Goal: Information Seeking & Learning: Learn about a topic

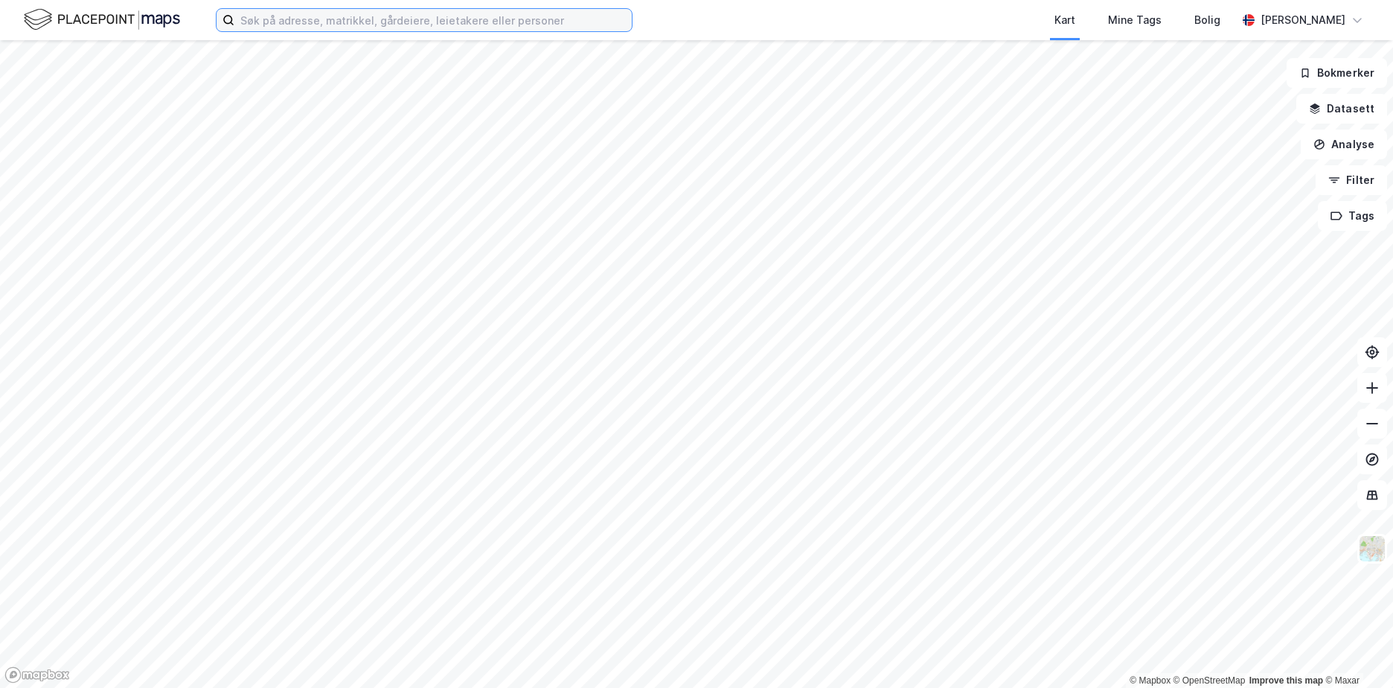
click at [468, 28] on input at bounding box center [432, 20] width 397 height 22
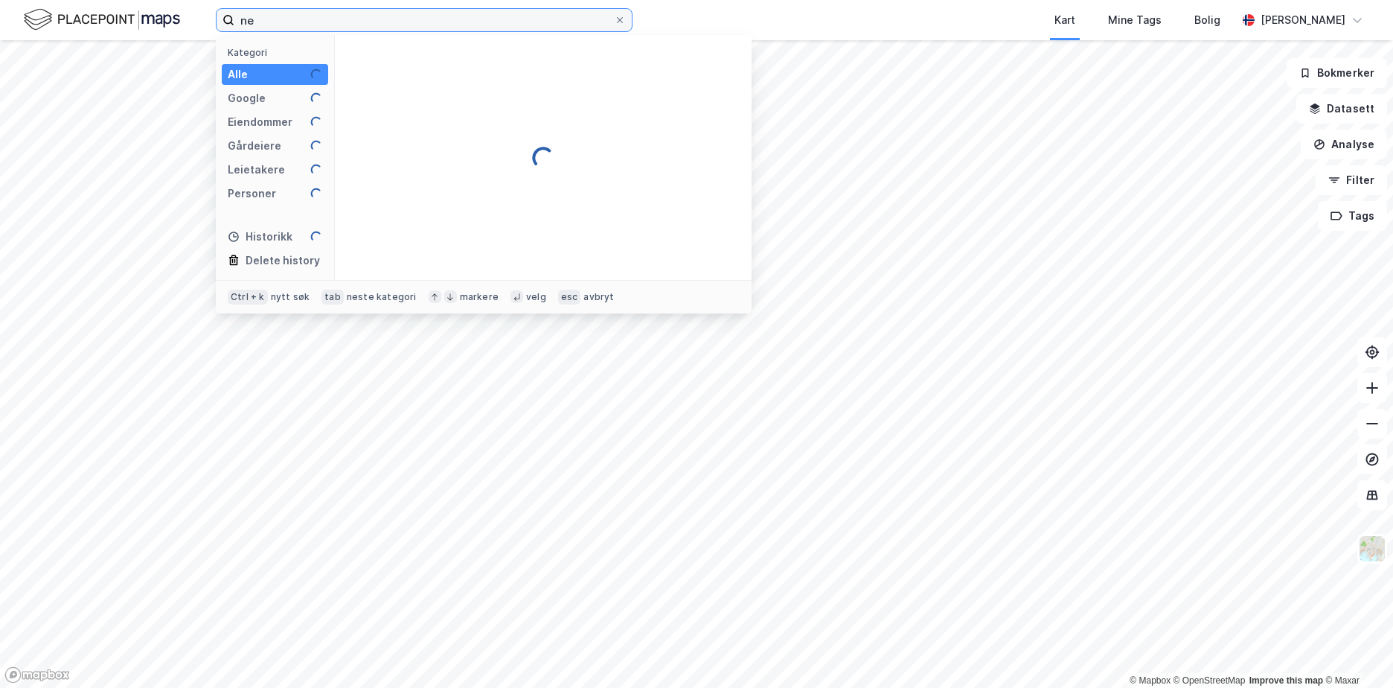
type input "n"
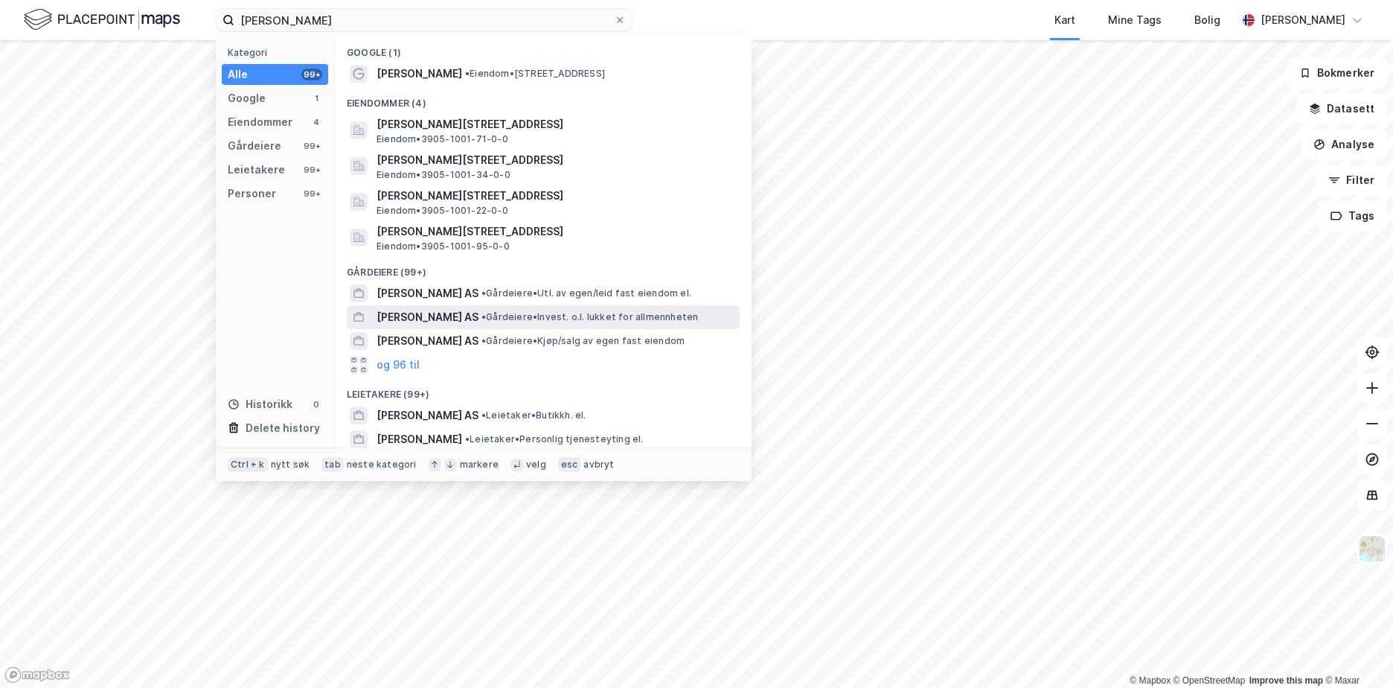
click at [445, 314] on span "[PERSON_NAME] AS" at bounding box center [428, 317] width 102 height 18
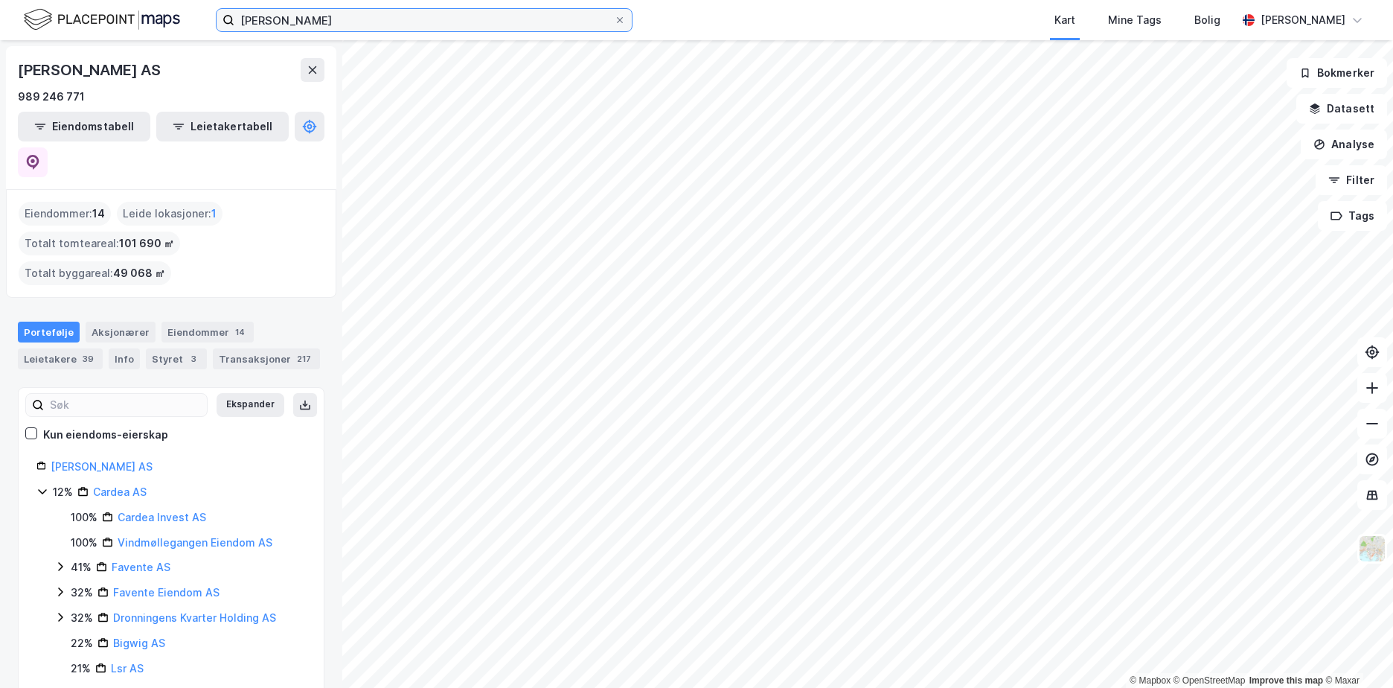
click at [370, 10] on input "[PERSON_NAME]" at bounding box center [424, 20] width 380 height 22
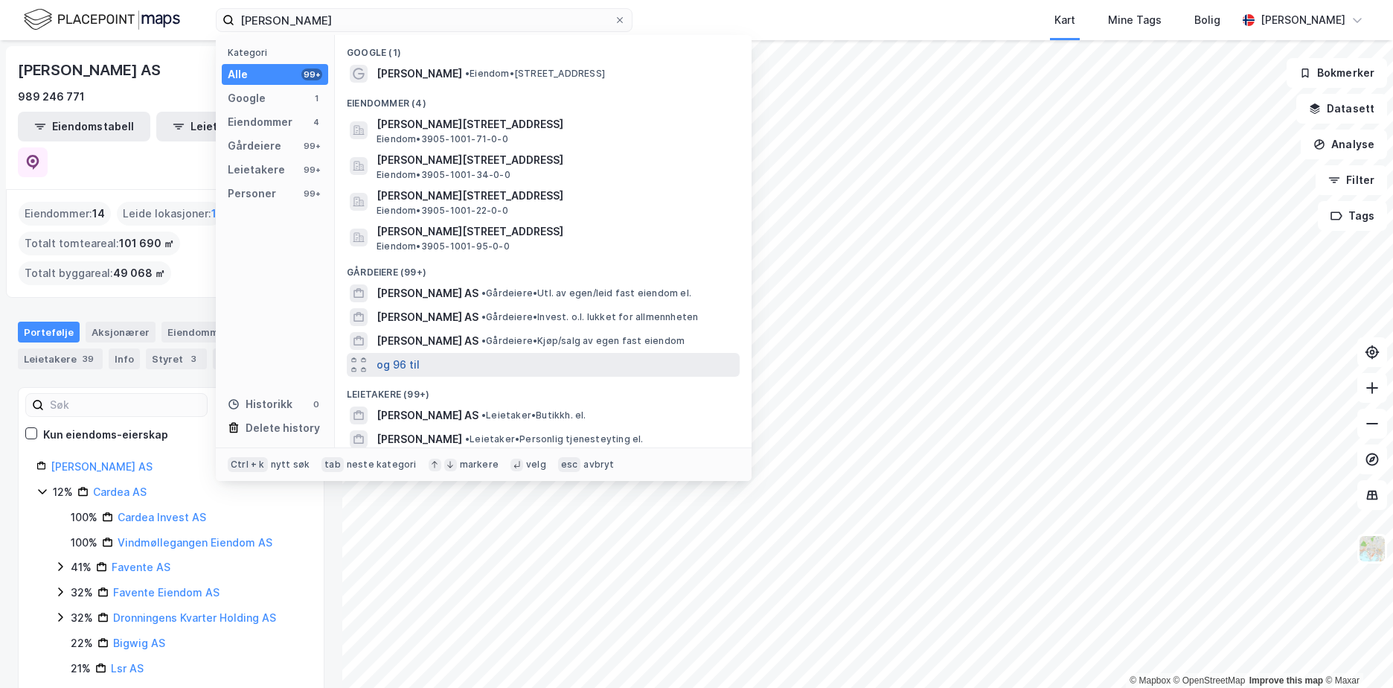
click at [409, 365] on button "og 96 til" at bounding box center [398, 365] width 43 height 18
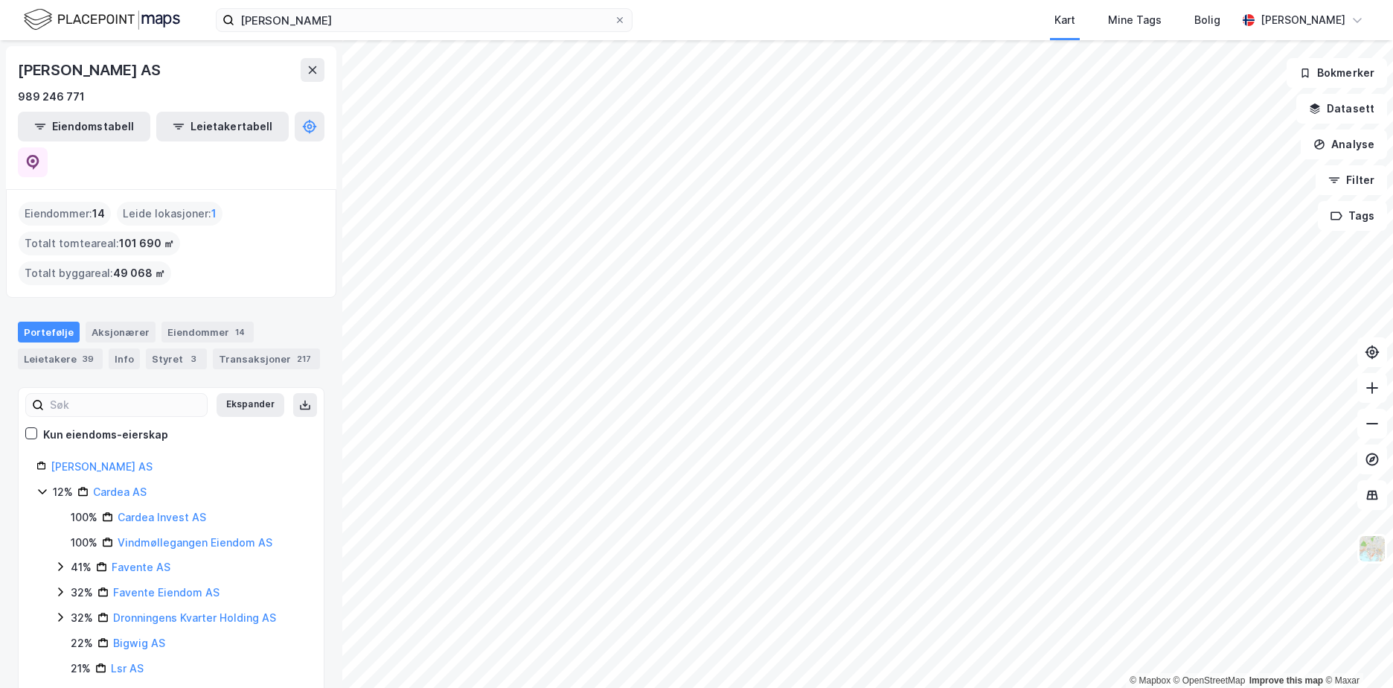
click at [448, 32] on div "[PERSON_NAME] Kart Mine Tags Bolig [PERSON_NAME]" at bounding box center [696, 20] width 1393 height 40
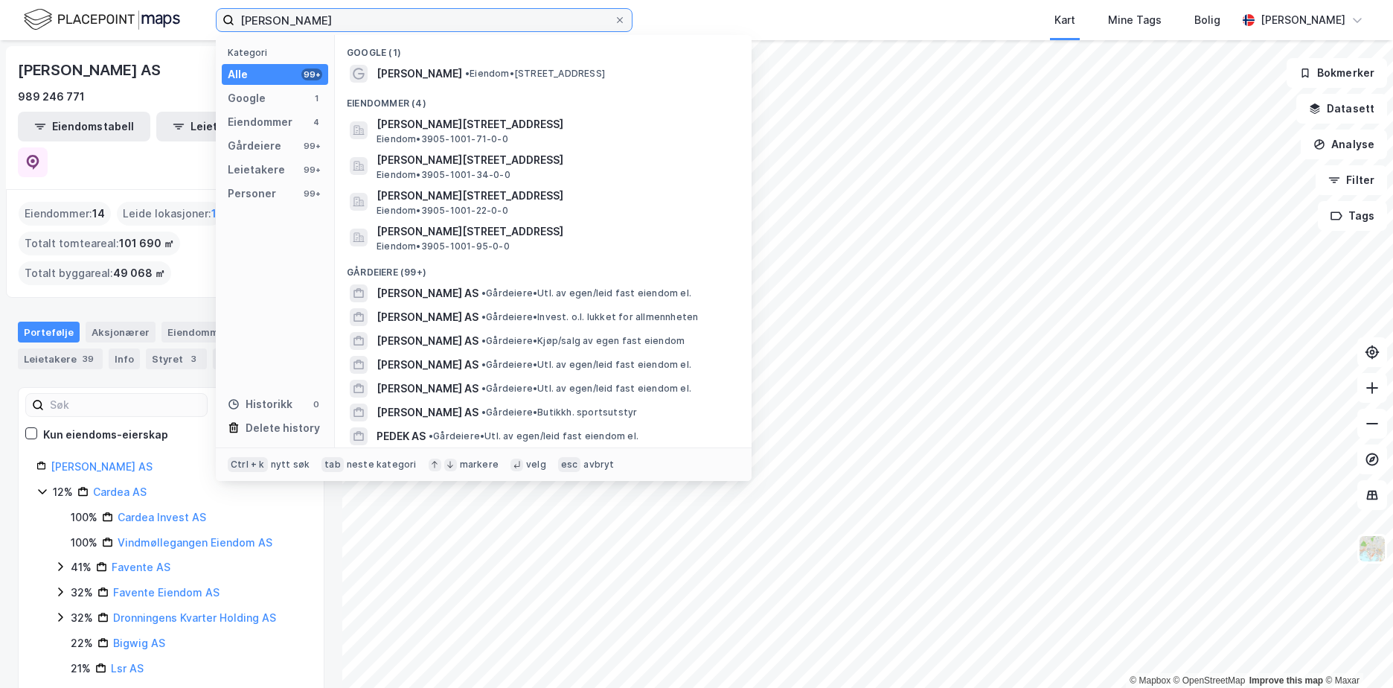
click at [438, 15] on input "[PERSON_NAME]" at bounding box center [424, 20] width 380 height 22
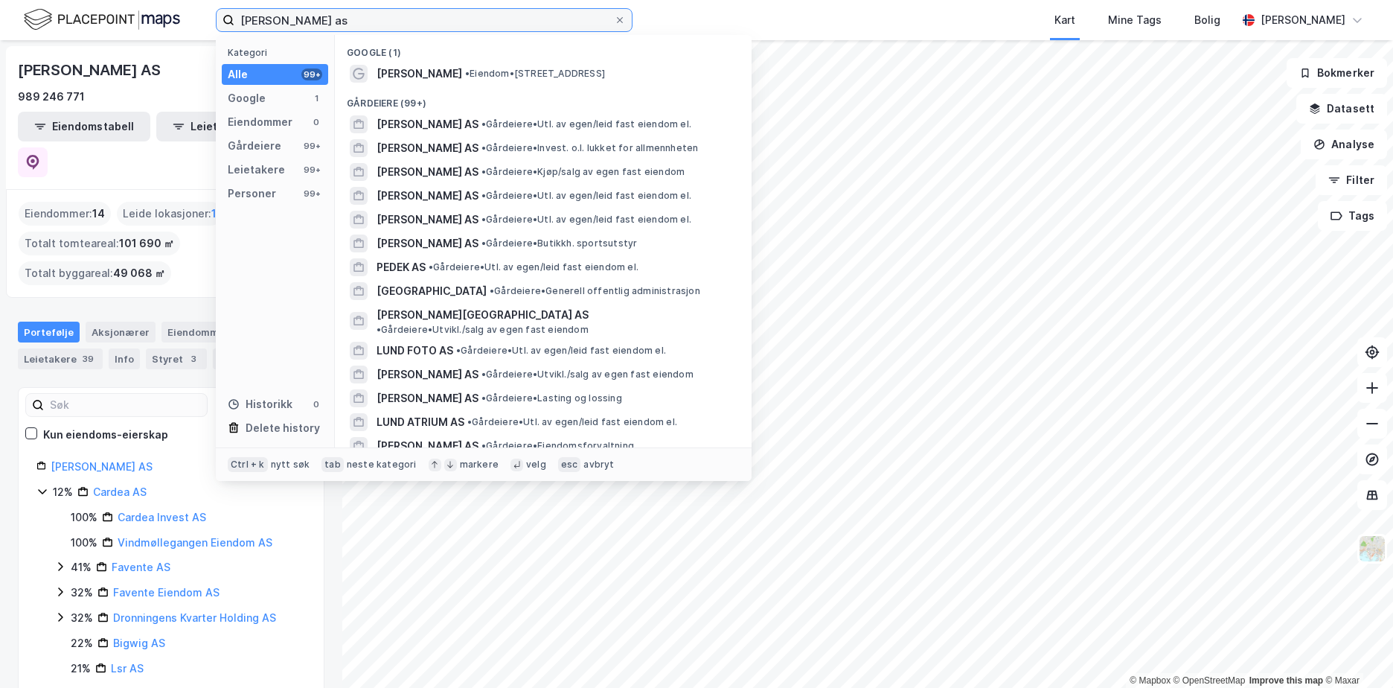
click at [404, 26] on input "[PERSON_NAME] as" at bounding box center [424, 20] width 380 height 22
drag, startPoint x: 385, startPoint y: 16, endPoint x: 67, endPoint y: 23, distance: 317.8
click at [67, 23] on div "[PERSON_NAME] as Kategori Alle 99+ Google 1 Eiendommer 0 Gårdeiere 99+ Leietake…" at bounding box center [696, 20] width 1393 height 40
paste input "980510719"
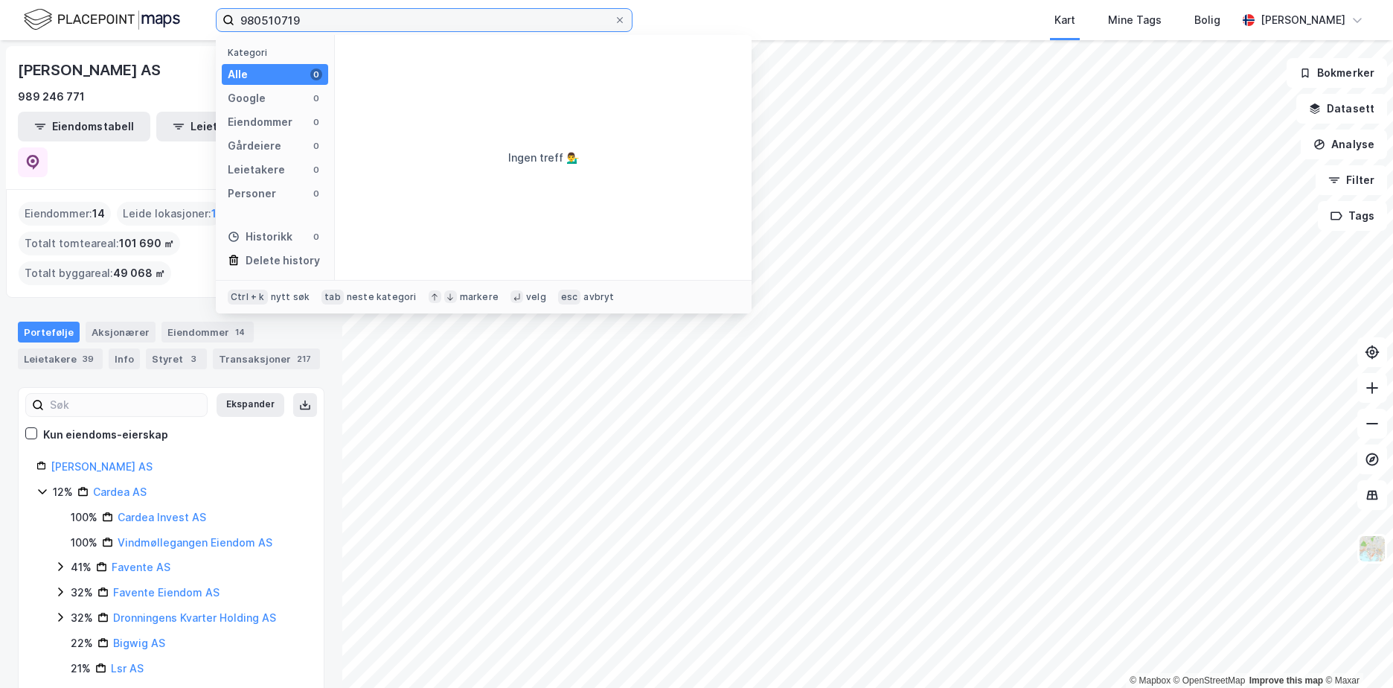
type input "980510719"
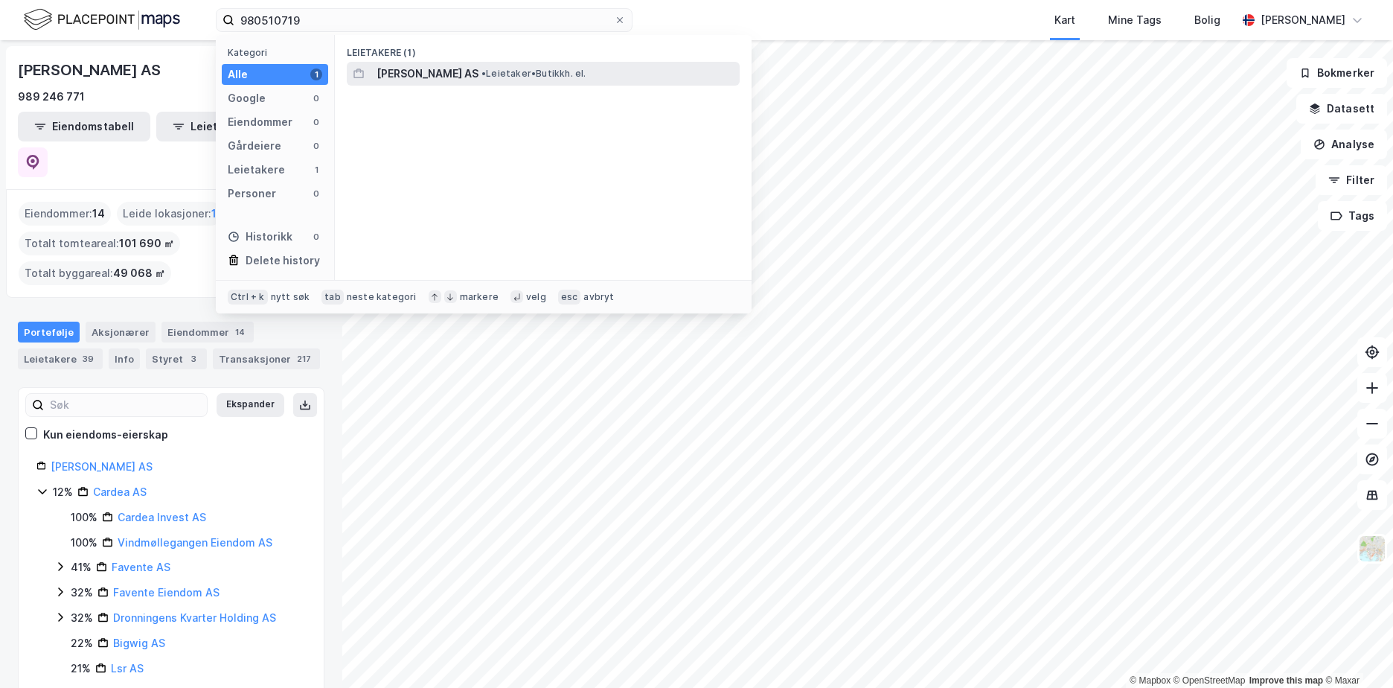
click at [481, 77] on span "• Leietaker • Butikkh. el." at bounding box center [533, 74] width 105 height 12
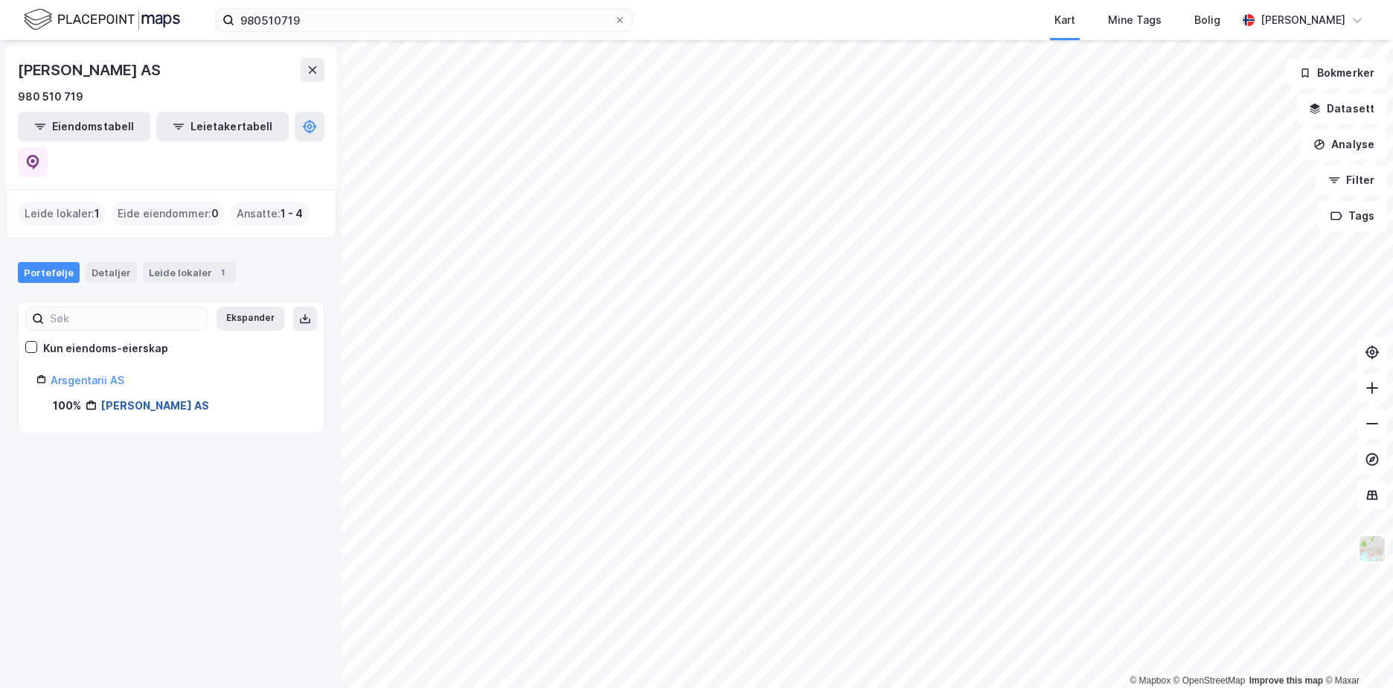
click at [144, 399] on link "[PERSON_NAME] AS" at bounding box center [155, 405] width 108 height 13
click at [88, 374] on link "Arsgentarii AS" at bounding box center [88, 380] width 74 height 13
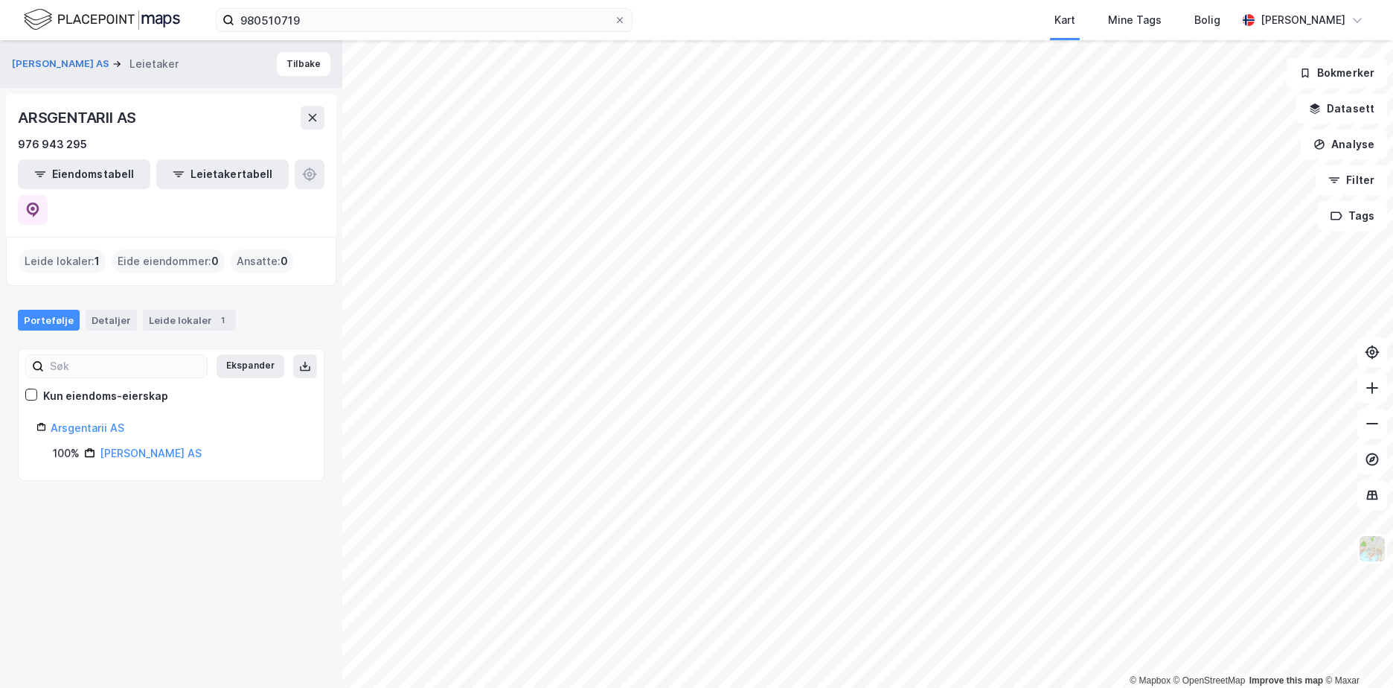
click at [70, 249] on div "Leide lokaler : 1" at bounding box center [62, 261] width 87 height 24
click at [107, 310] on div "Detaljer" at bounding box center [111, 320] width 51 height 21
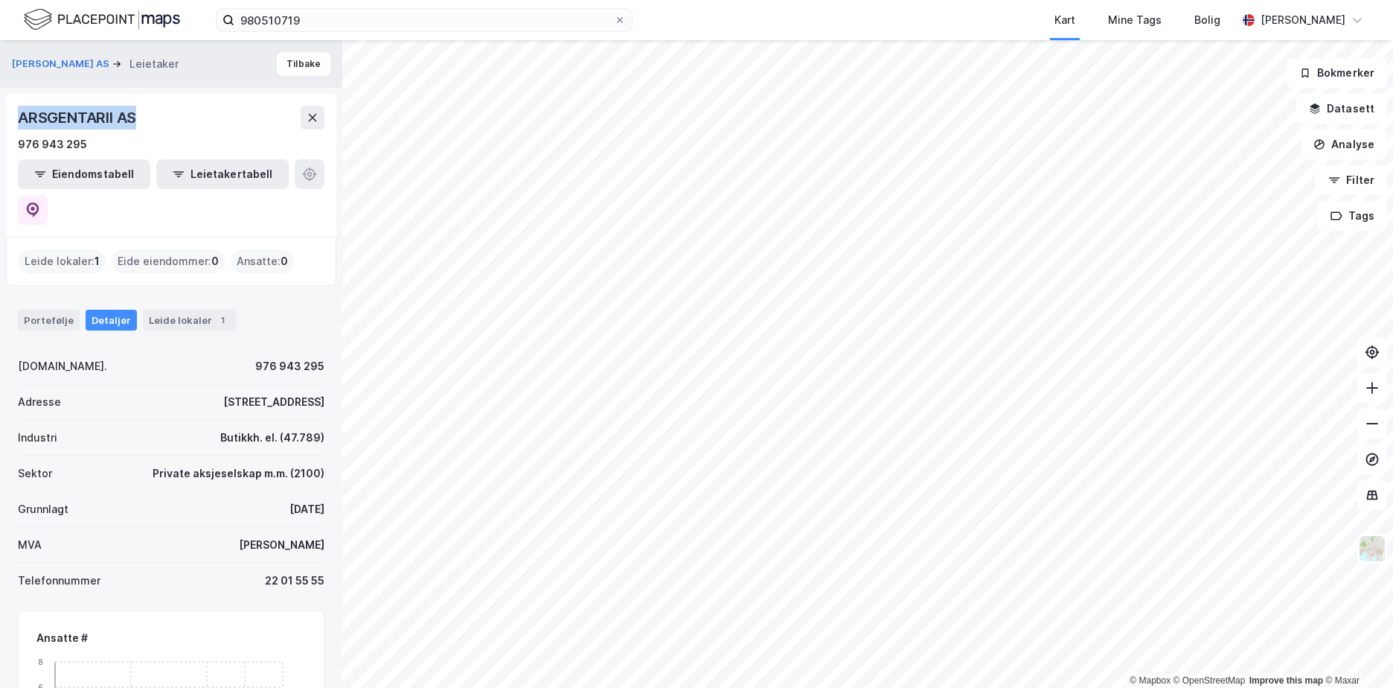
drag, startPoint x: 159, startPoint y: 122, endPoint x: 20, endPoint y: 121, distance: 138.4
click at [20, 121] on div "ARSGENTARII AS" at bounding box center [171, 118] width 307 height 24
copy div "ARSGENTARII AS"
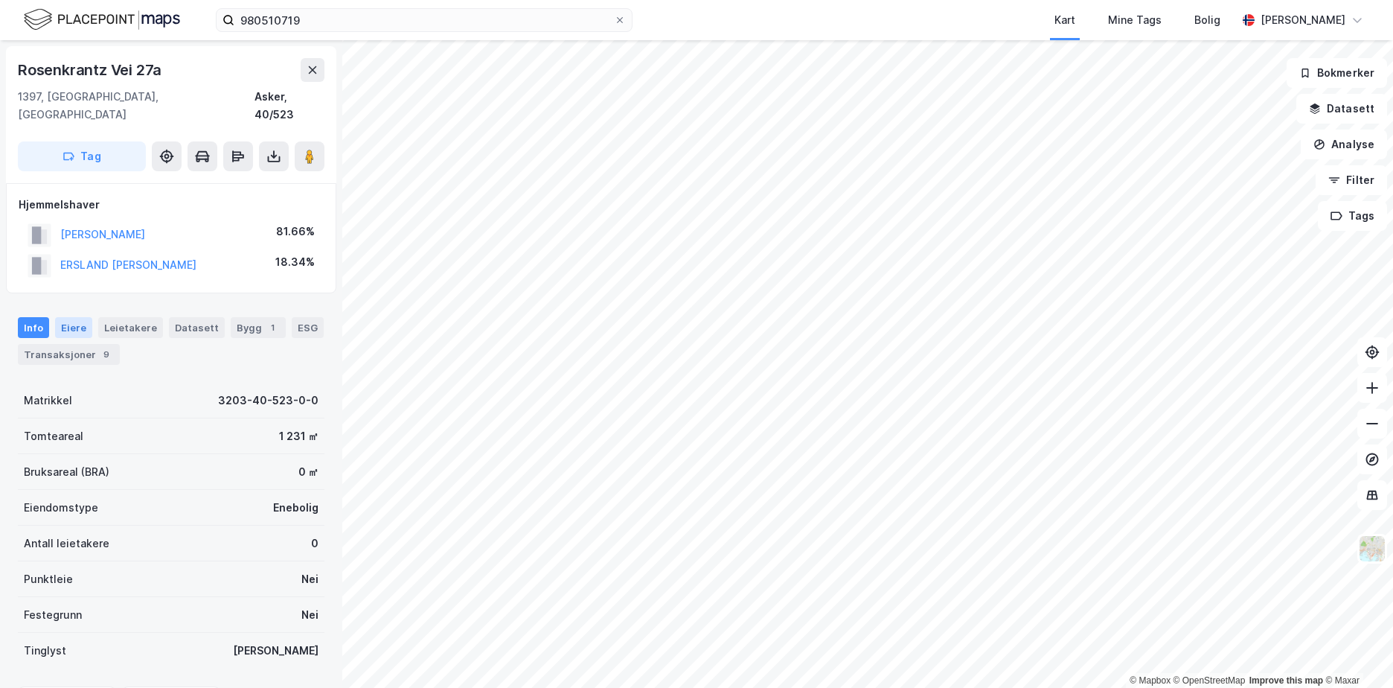
click at [69, 317] on div "Eiere" at bounding box center [73, 327] width 37 height 21
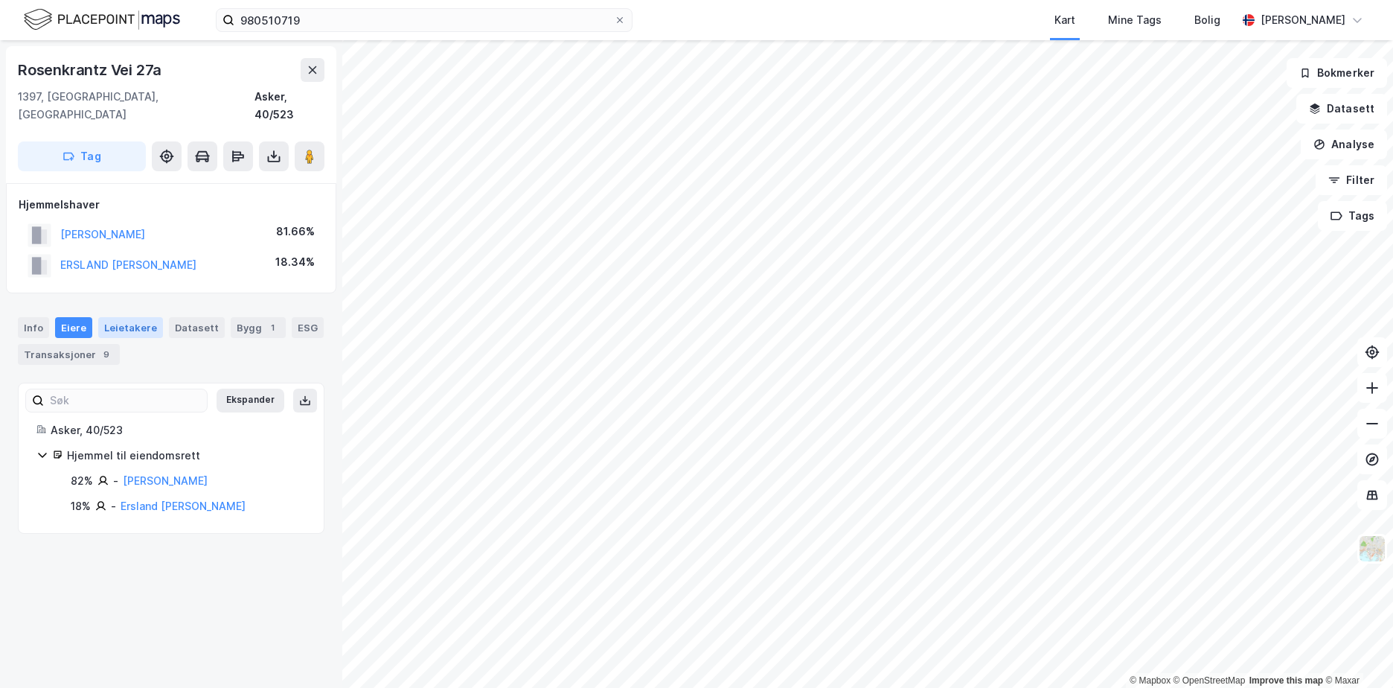
click at [131, 318] on div "Leietakere" at bounding box center [130, 327] width 65 height 21
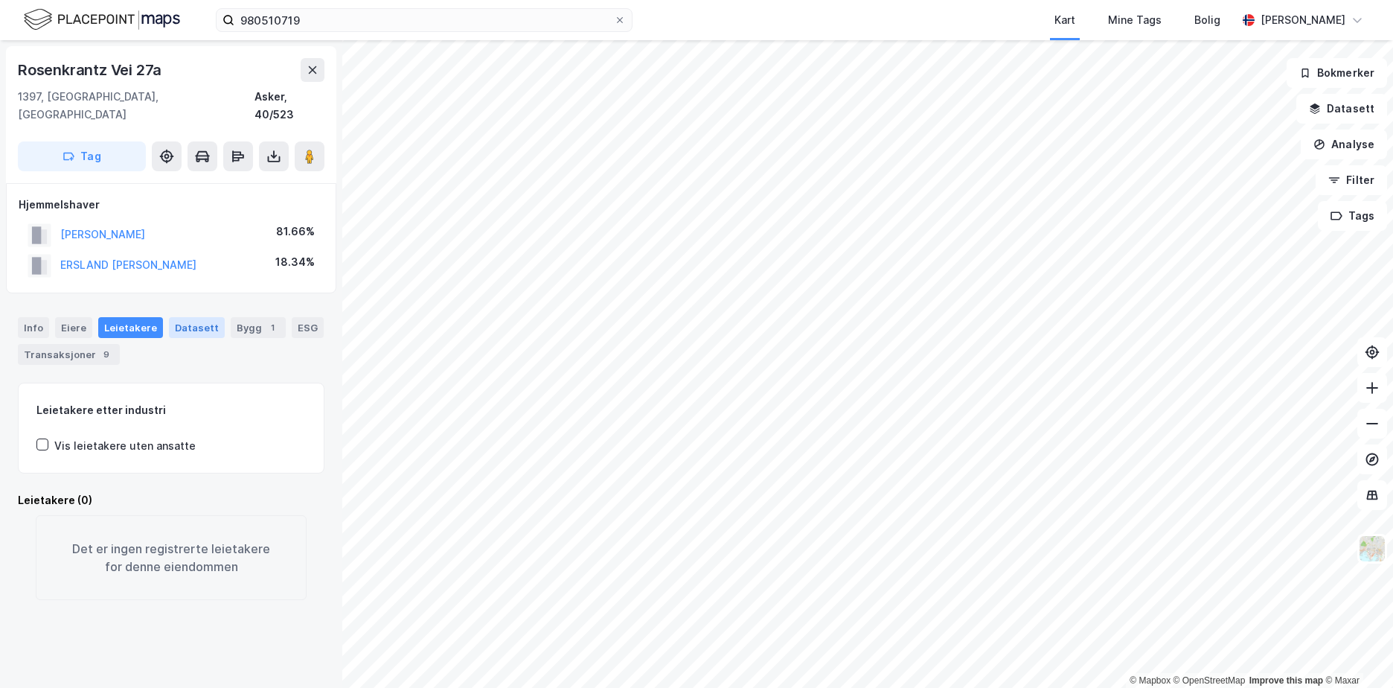
click at [201, 317] on div "Datasett" at bounding box center [197, 327] width 56 height 21
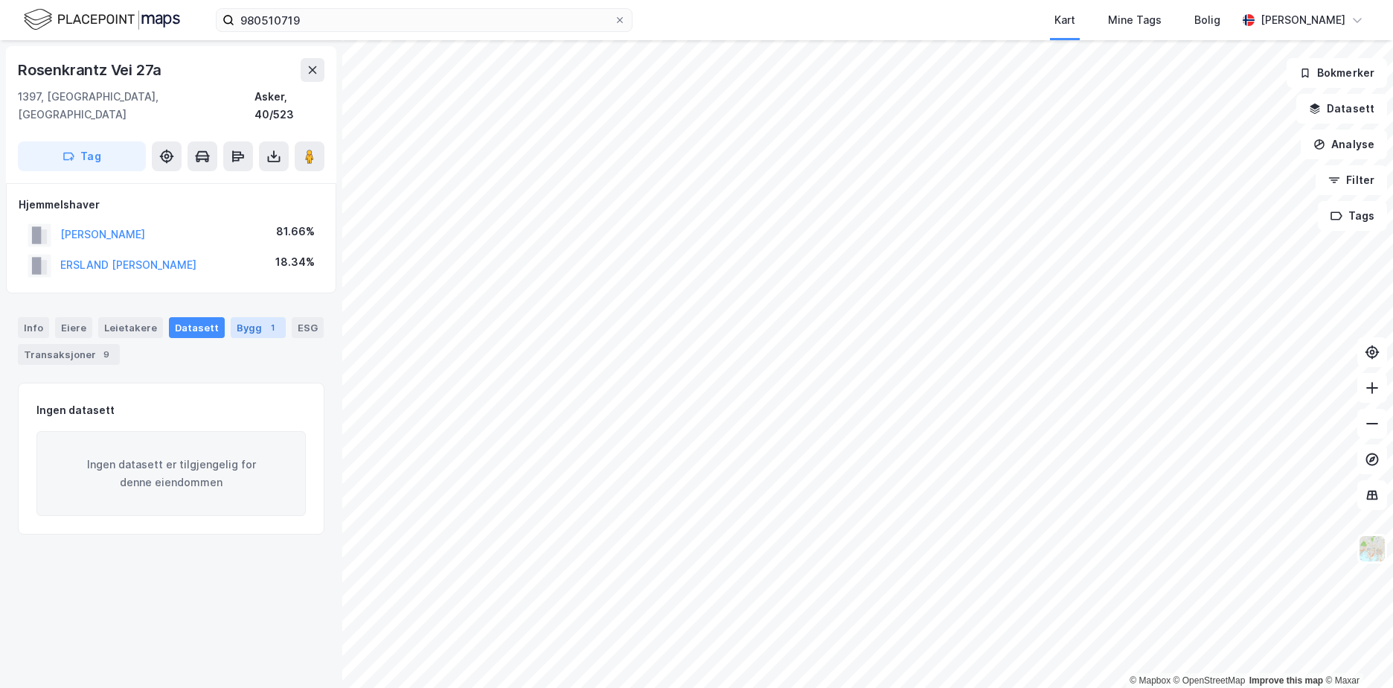
click at [231, 317] on div "Bygg 1" at bounding box center [258, 327] width 55 height 21
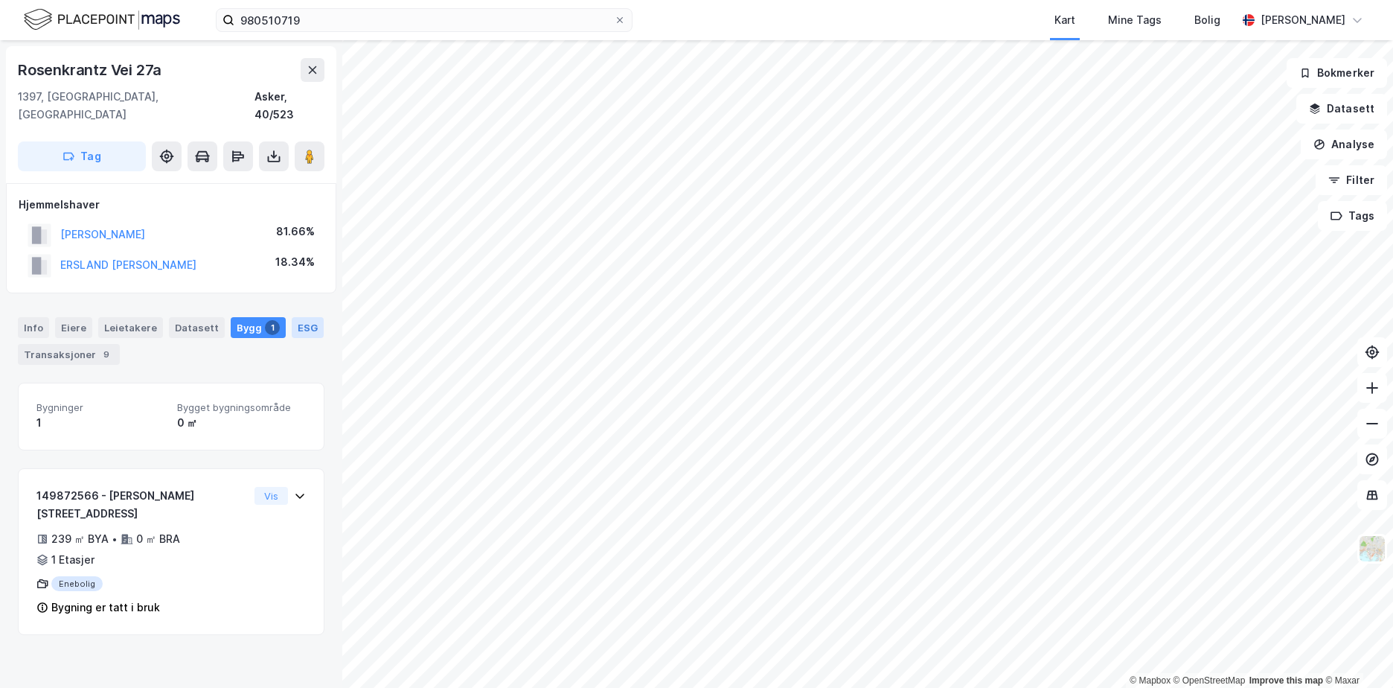
click at [304, 317] on div "ESG" at bounding box center [308, 327] width 32 height 21
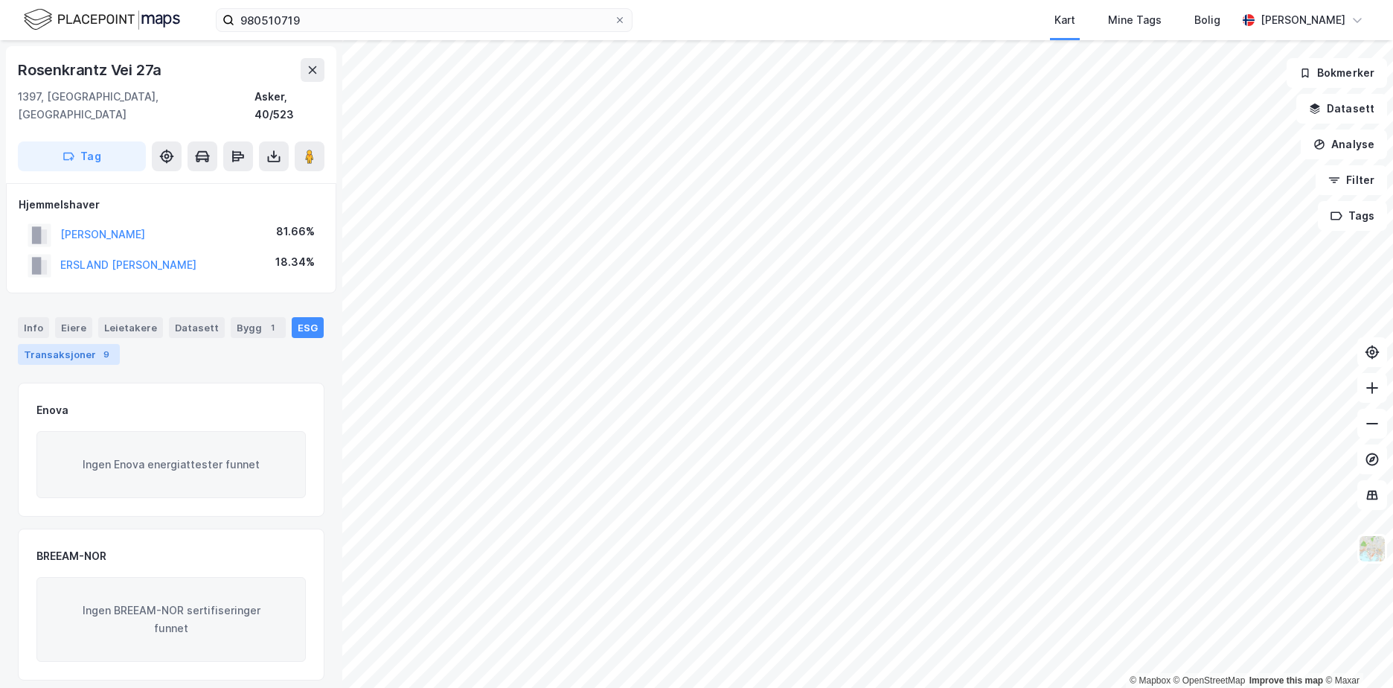
click at [100, 347] on div "9" at bounding box center [106, 354] width 15 height 15
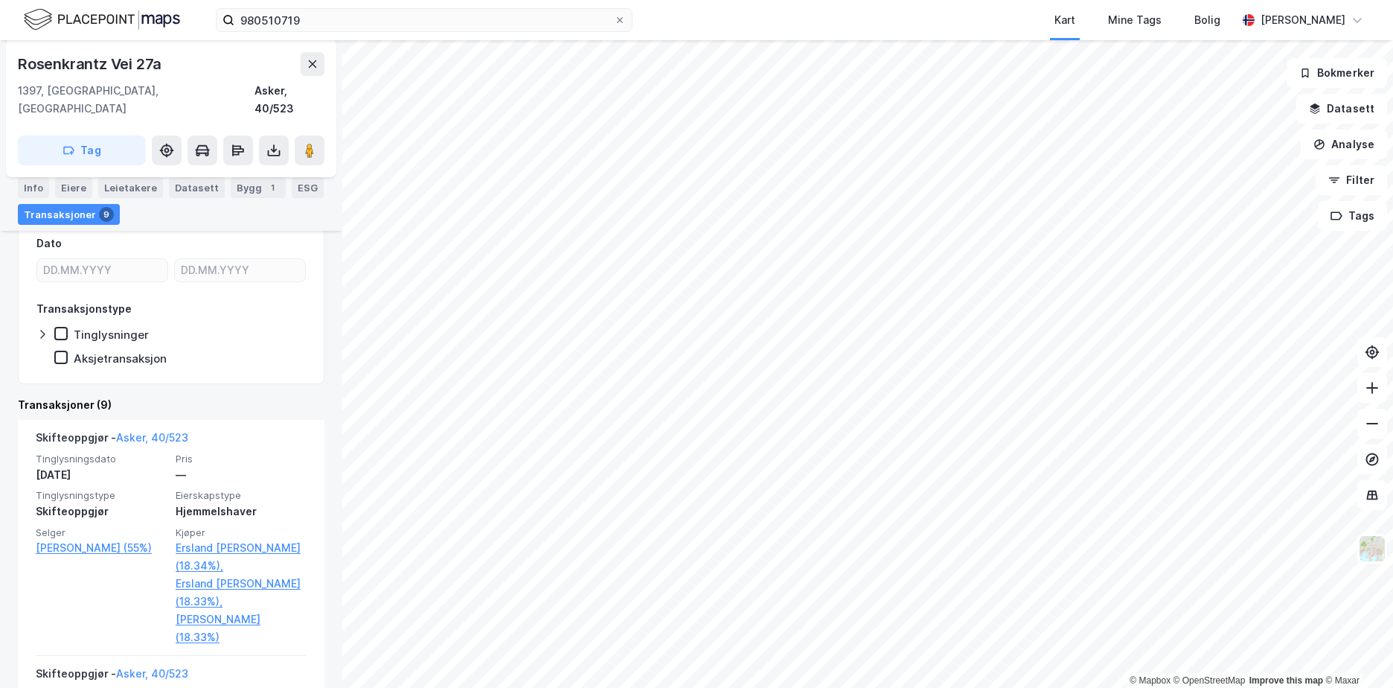
scroll to position [298, 0]
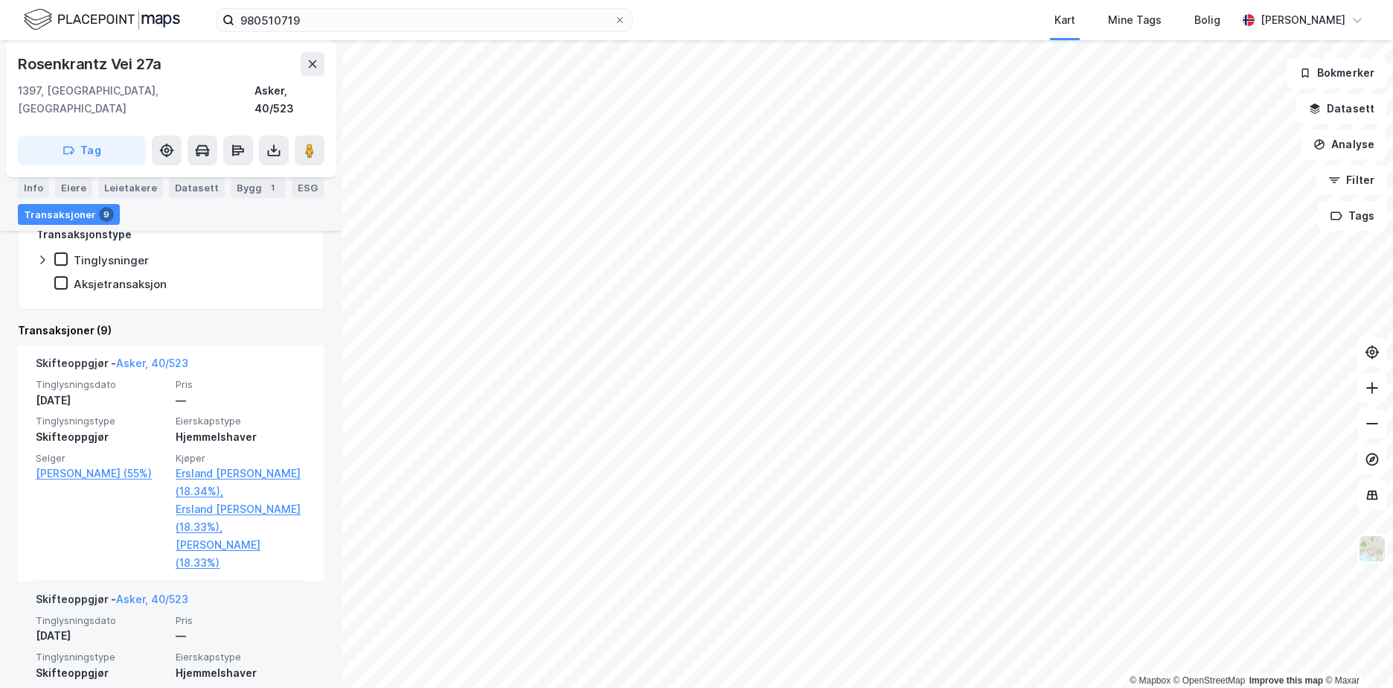
click at [231, 604] on div "© Mapbox © OpenStreetMap Improve this map © [PERSON_NAME] Vei 27a 1397, [GEOGRA…" at bounding box center [696, 363] width 1393 height 647
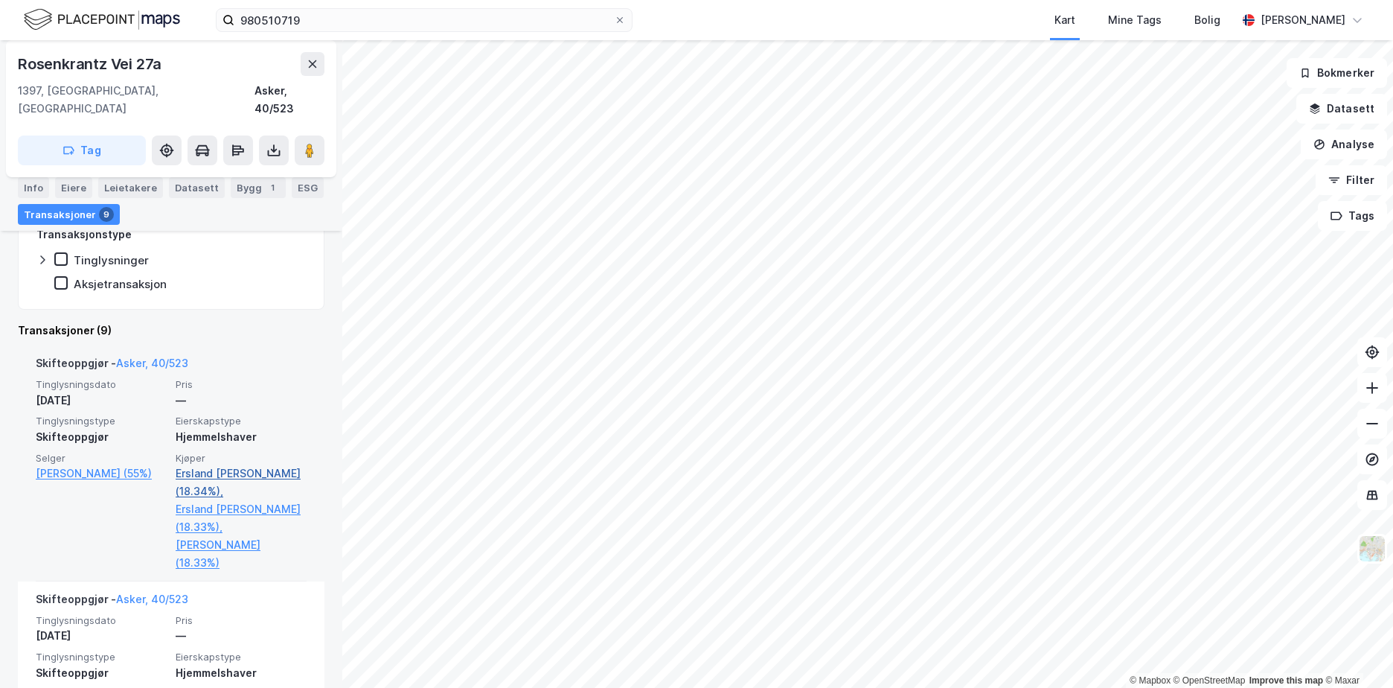
click at [195, 467] on div "© Mapbox © OpenStreetMap Improve this map © [PERSON_NAME] Vei 27a 1397, [GEOGRA…" at bounding box center [696, 363] width 1393 height 647
click at [182, 510] on div "© Mapbox © OpenStreetMap Improve this map © [PERSON_NAME] Vei 27a 1397, [GEOGRA…" at bounding box center [696, 363] width 1393 height 647
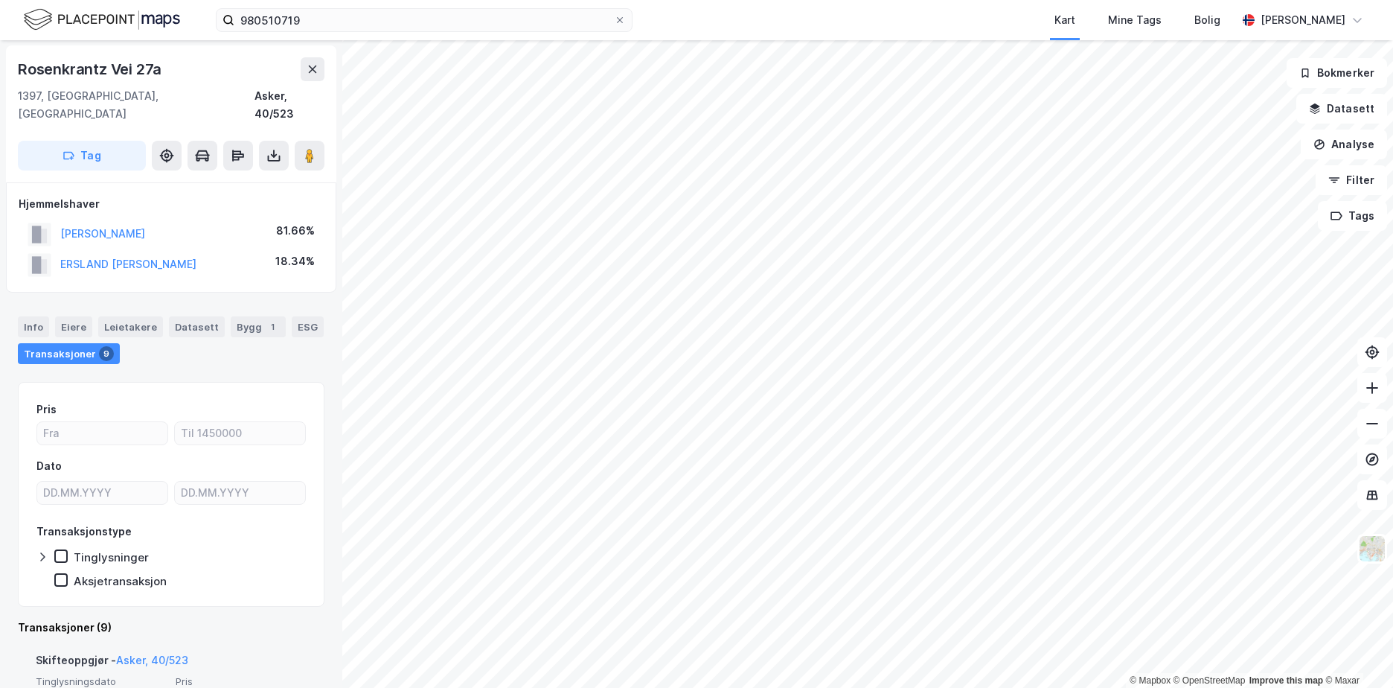
scroll to position [0, 0]
click at [197, 317] on div "Datasett" at bounding box center [197, 327] width 56 height 21
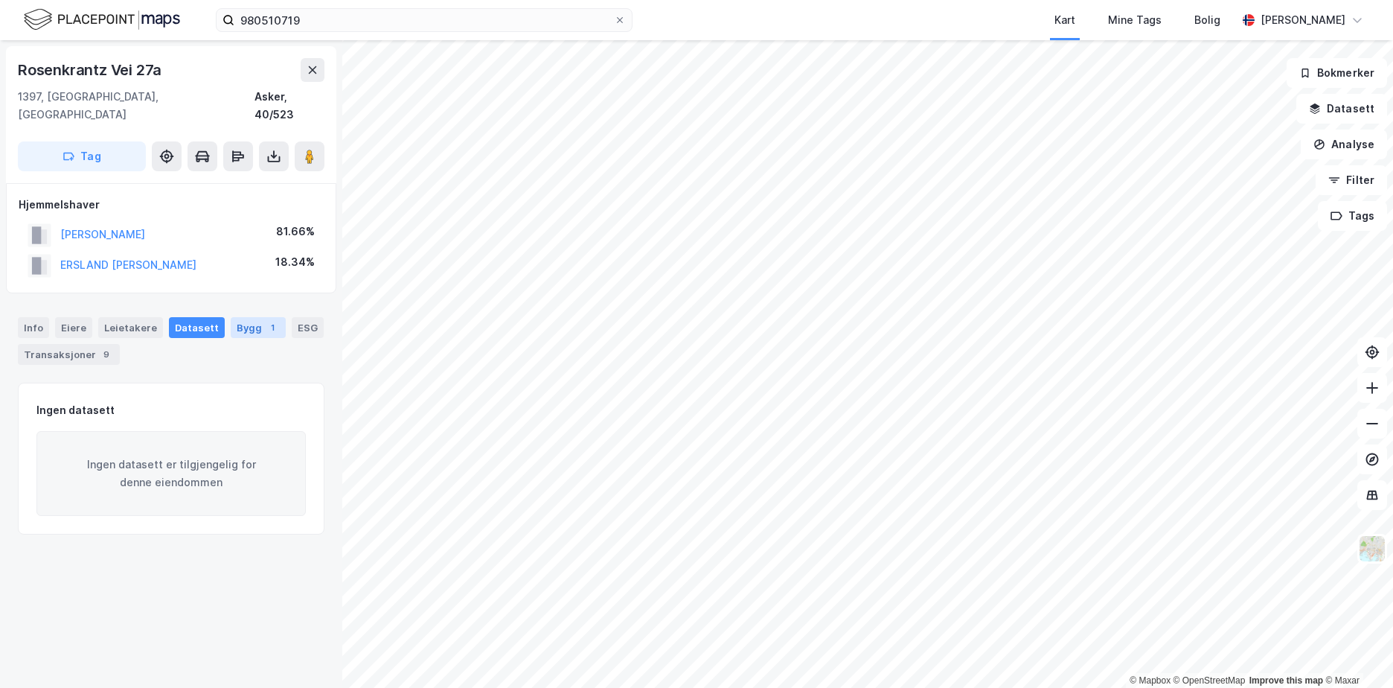
click at [240, 317] on div "Bygg 1" at bounding box center [258, 327] width 55 height 21
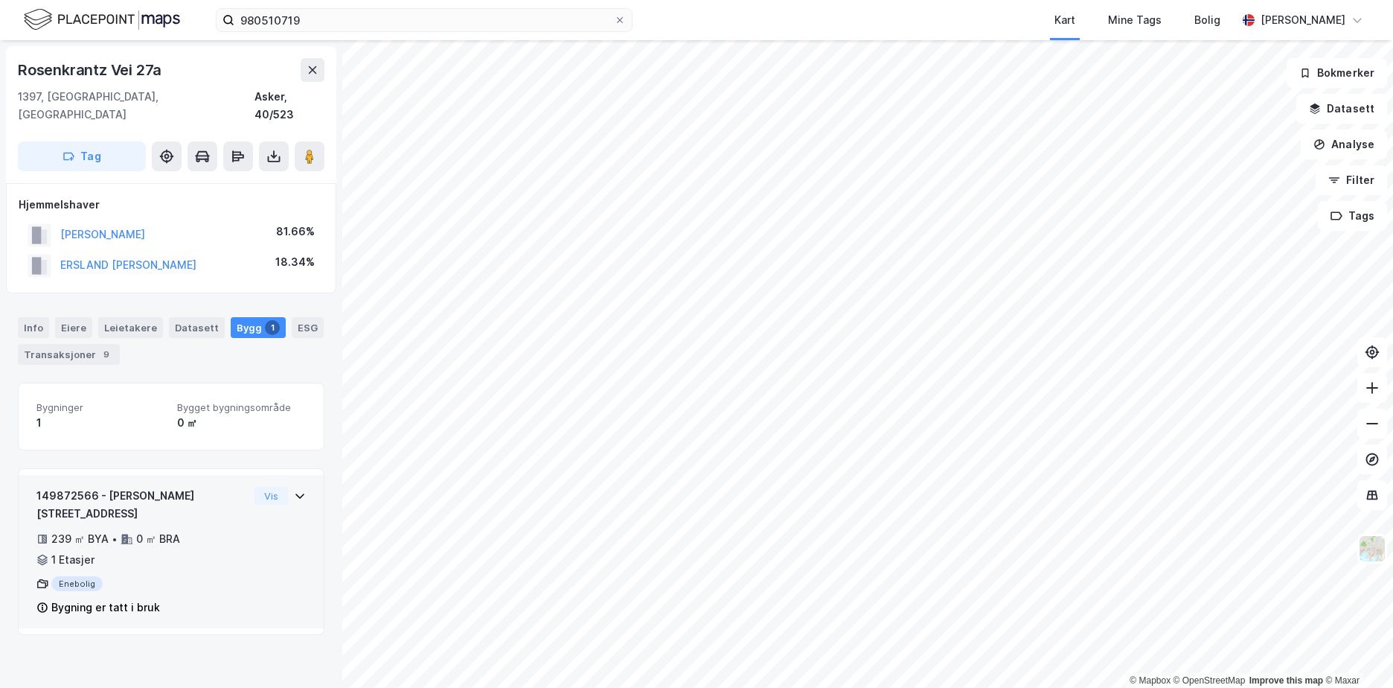
click at [301, 475] on div "149872566 - Rosenkrantz vei 27A 239 ㎡ BYA • 0 ㎡ BRA • 1 Etasjer Enebolig Bygnin…" at bounding box center [171, 551] width 305 height 153
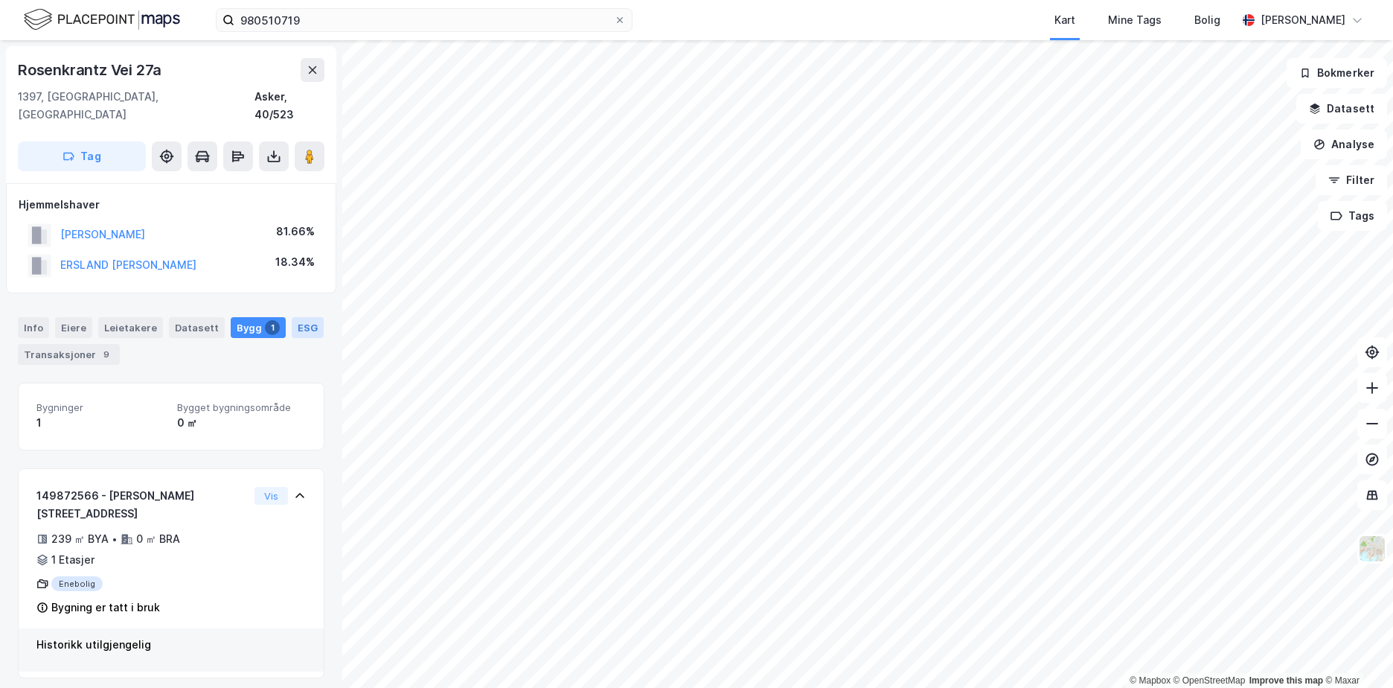
click at [292, 318] on div "ESG" at bounding box center [308, 327] width 32 height 21
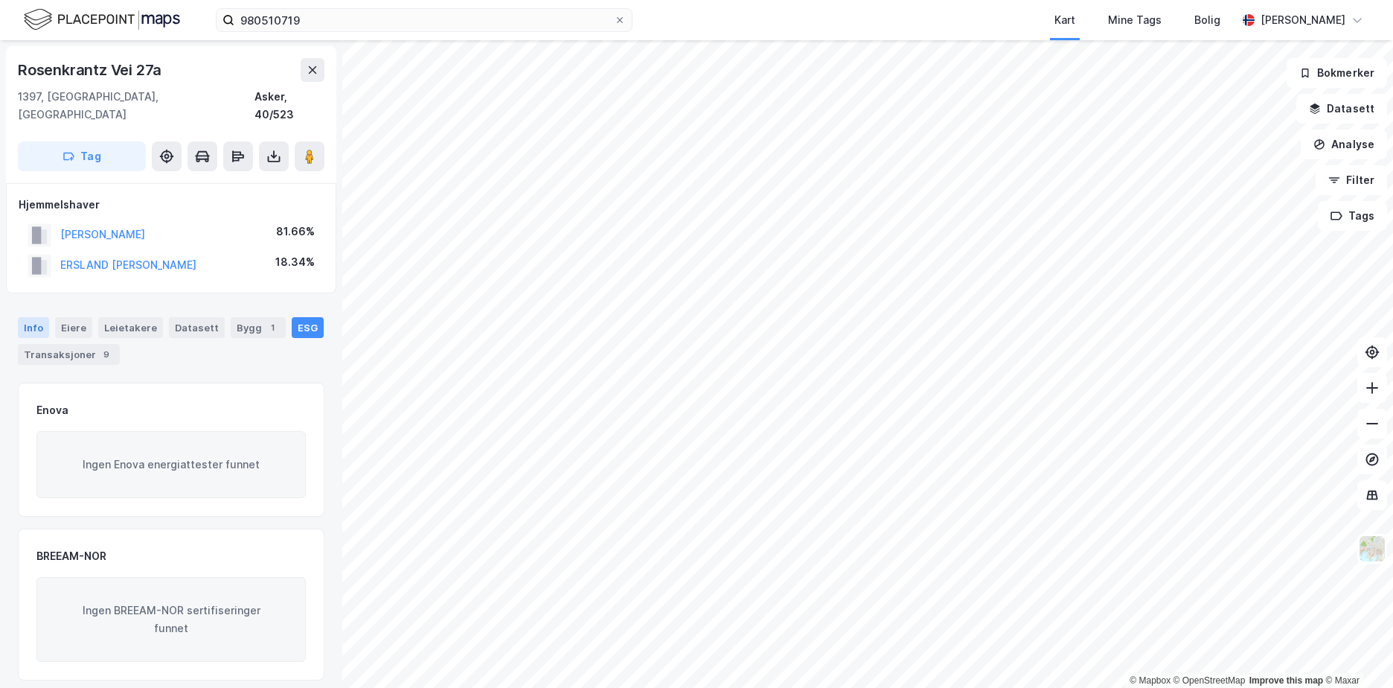
click at [40, 317] on div "Info" at bounding box center [33, 327] width 31 height 21
